Goal: Information Seeking & Learning: Learn about a topic

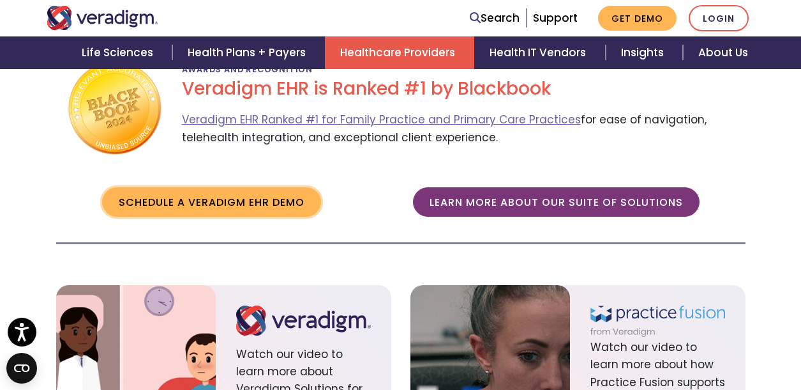
scroll to position [1524, 0]
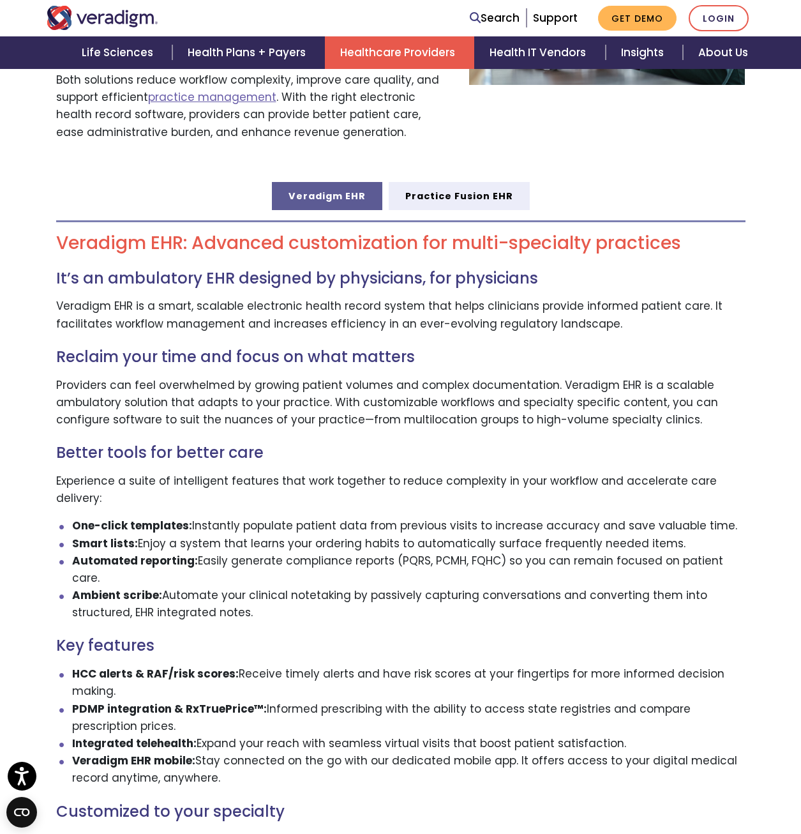
scroll to position [639, 0]
